Goal: Find contact information: Find contact information

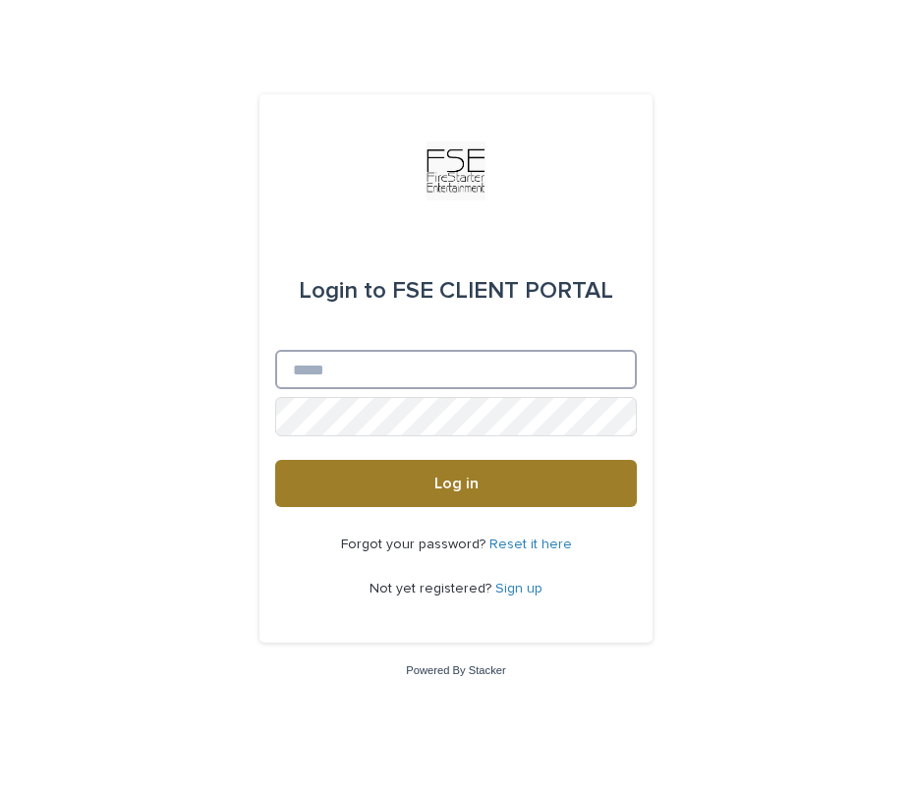
type input "**********"
click at [429, 486] on button "Log in" at bounding box center [456, 483] width 362 height 47
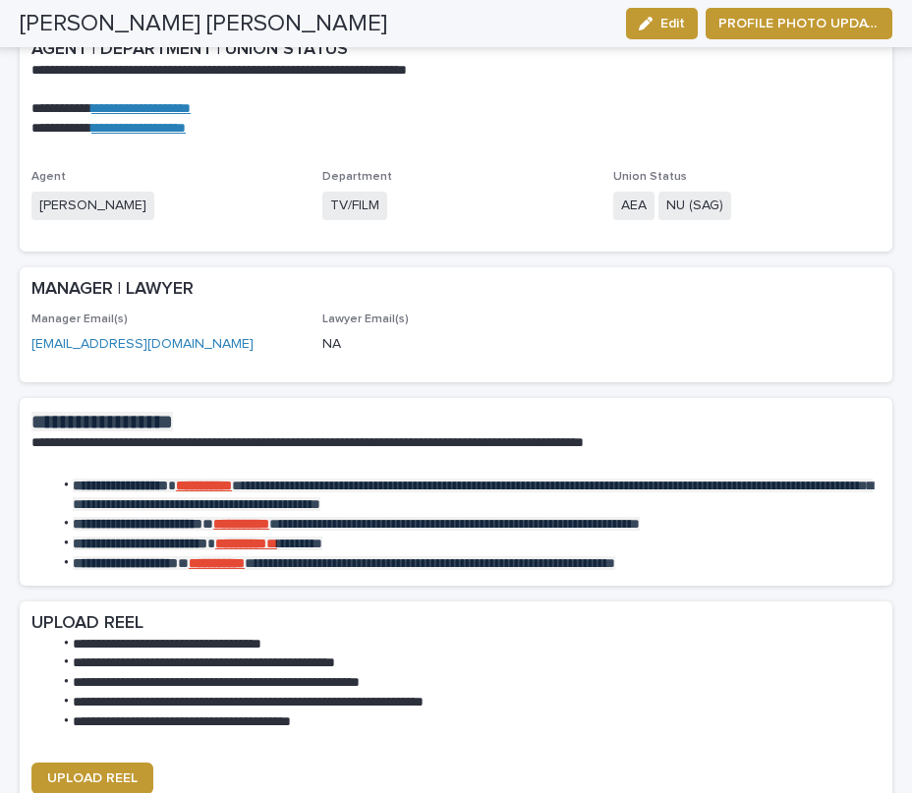
scroll to position [1976, 0]
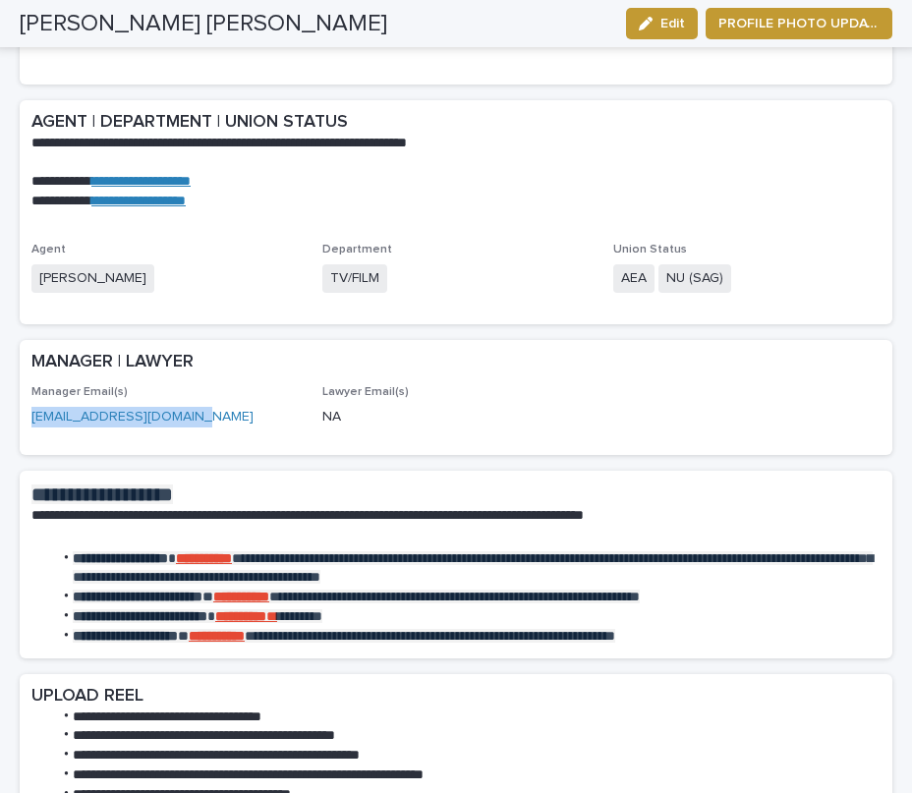
drag, startPoint x: 187, startPoint y: 418, endPoint x: 25, endPoint y: 420, distance: 162.2
click at [25, 420] on div "Manager Email(s) [EMAIL_ADDRESS][DOMAIN_NAME] Lawyer Email(s) [PERSON_NAME]" at bounding box center [456, 420] width 873 height 70
copy link "[EMAIL_ADDRESS][DOMAIN_NAME]"
